Goal: Task Accomplishment & Management: Manage account settings

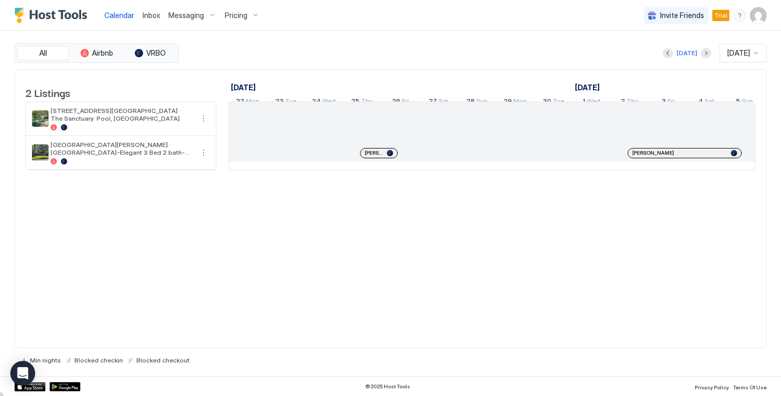
scroll to position [0, 574]
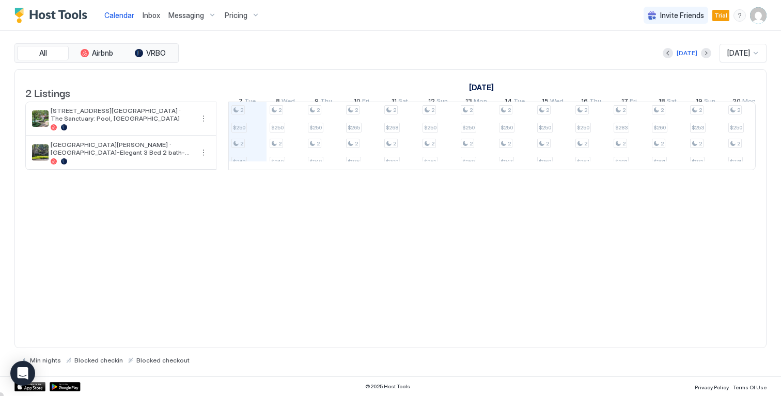
click at [757, 15] on img "User profile" at bounding box center [758, 15] width 17 height 17
click at [665, 54] on span "Settings" at bounding box center [665, 57] width 28 height 9
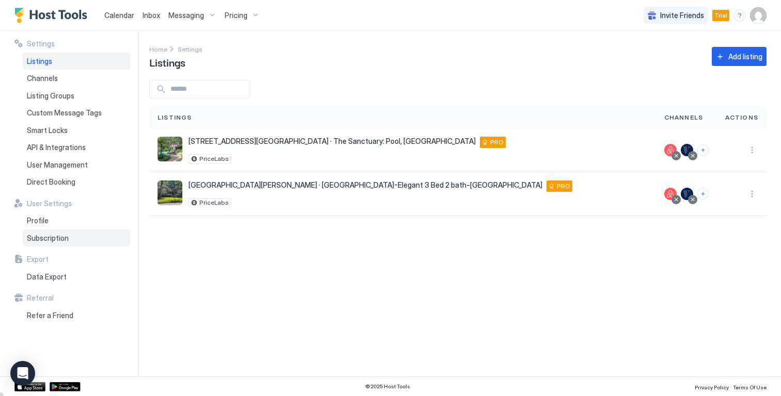
click at [46, 243] on div "Subscription" at bounding box center [76, 239] width 107 height 18
